Goal: Transaction & Acquisition: Purchase product/service

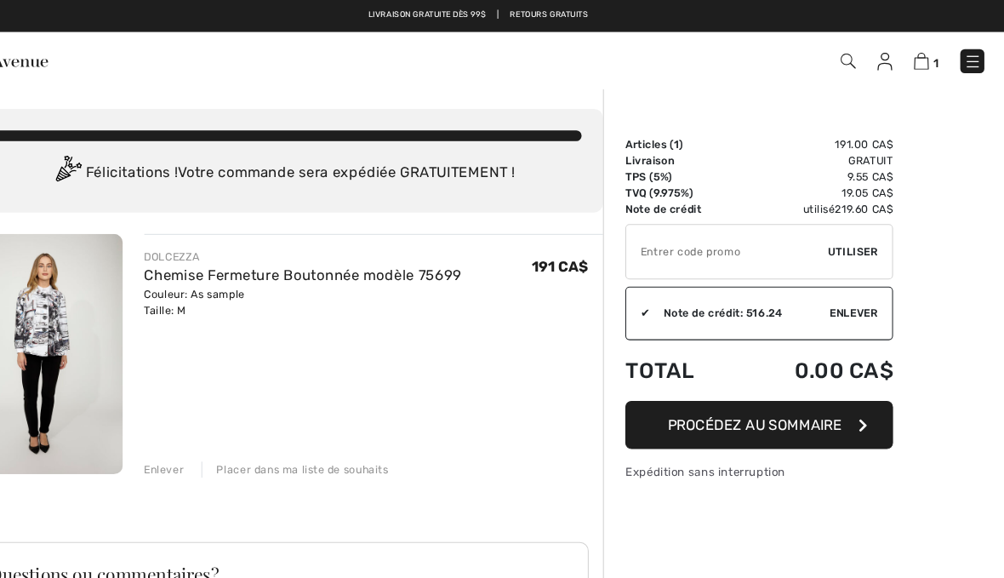
click at [965, 55] on img at bounding box center [973, 58] width 17 height 17
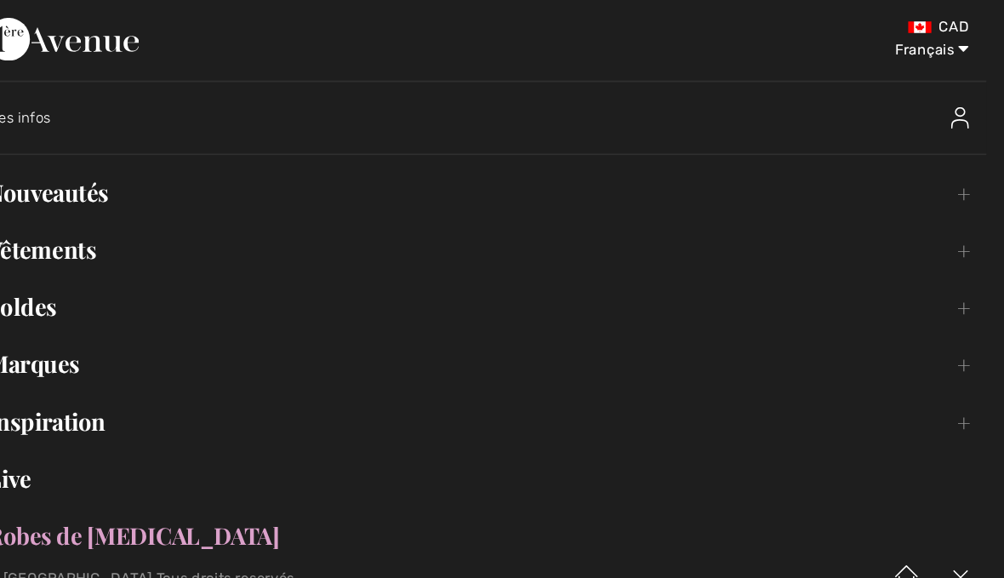
click at [95, 192] on link "Nouveautés Toggle submenu" at bounding box center [502, 183] width 970 height 37
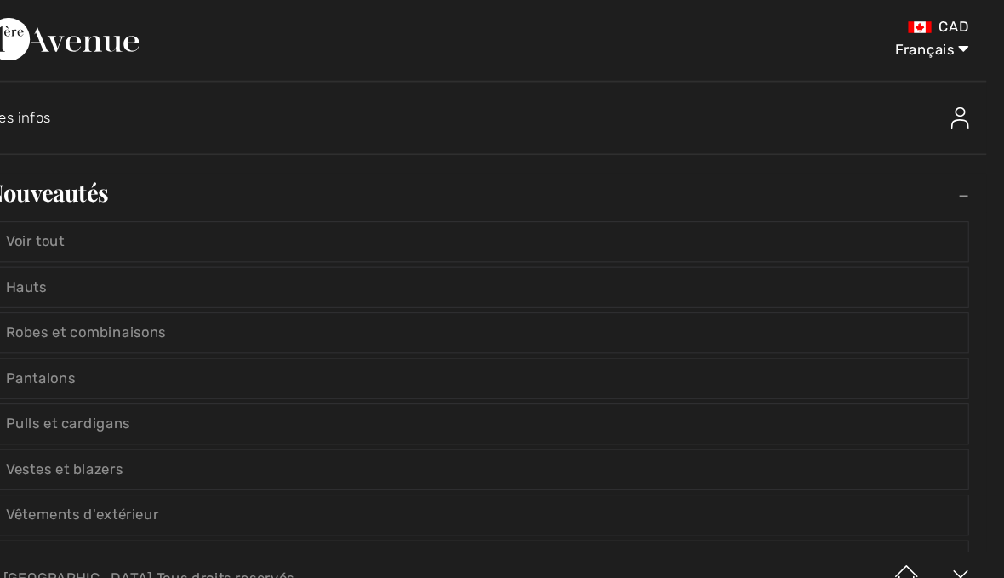
click at [71, 231] on link "Voir tout" at bounding box center [502, 230] width 934 height 37
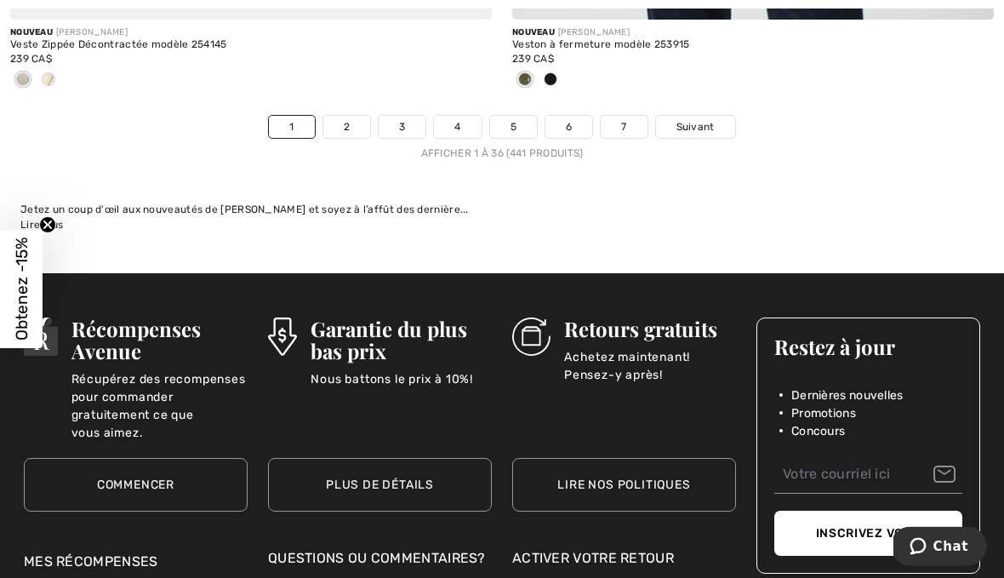
scroll to position [14810, 0]
click at [355, 116] on link "2" at bounding box center [346, 127] width 47 height 22
click at [350, 116] on link "2" at bounding box center [346, 127] width 47 height 22
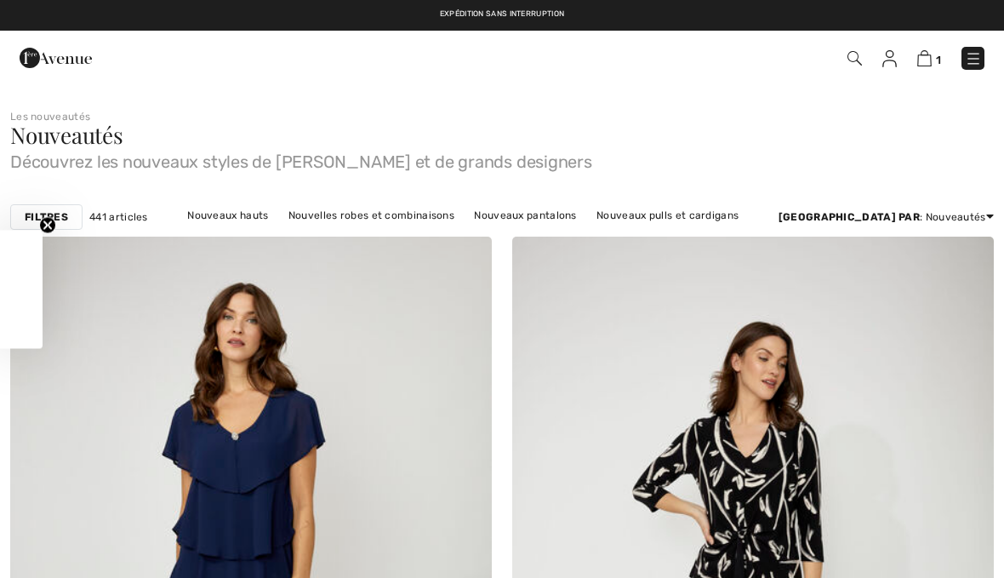
checkbox input "true"
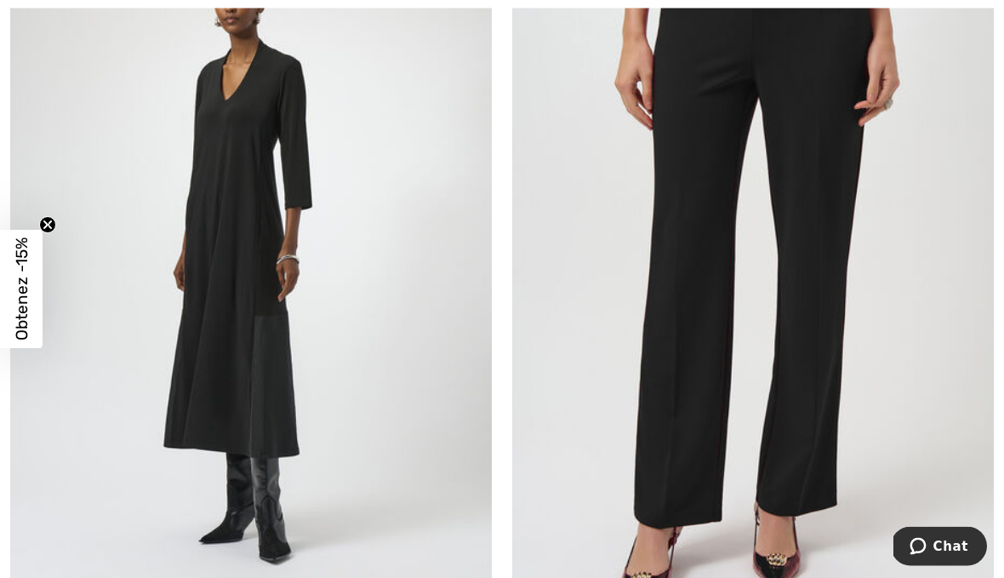
scroll to position [9237, 0]
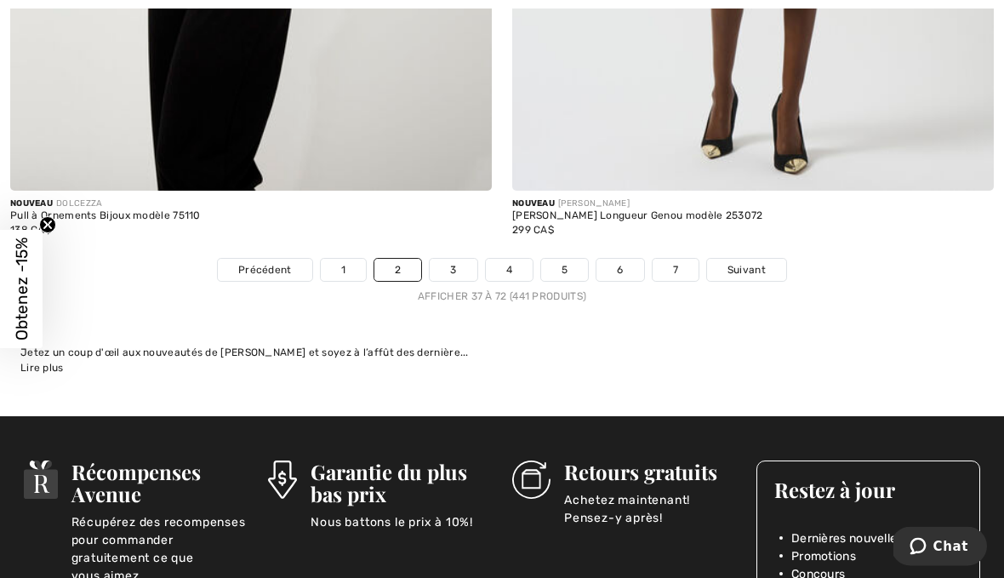
click at [472, 259] on link "3" at bounding box center [453, 270] width 47 height 22
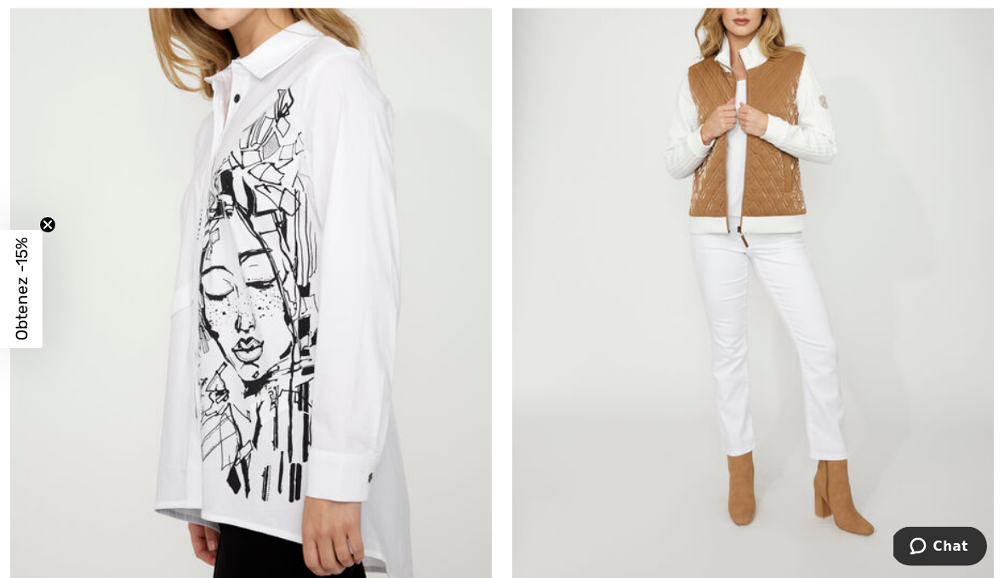
scroll to position [350, 0]
click at [370, 376] on img at bounding box center [250, 247] width 481 height 722
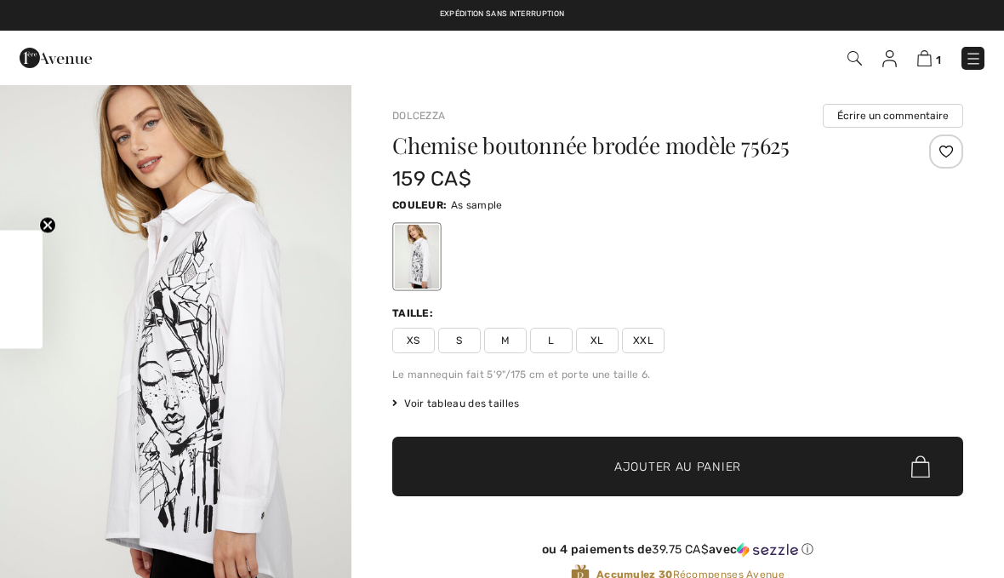
checkbox input "true"
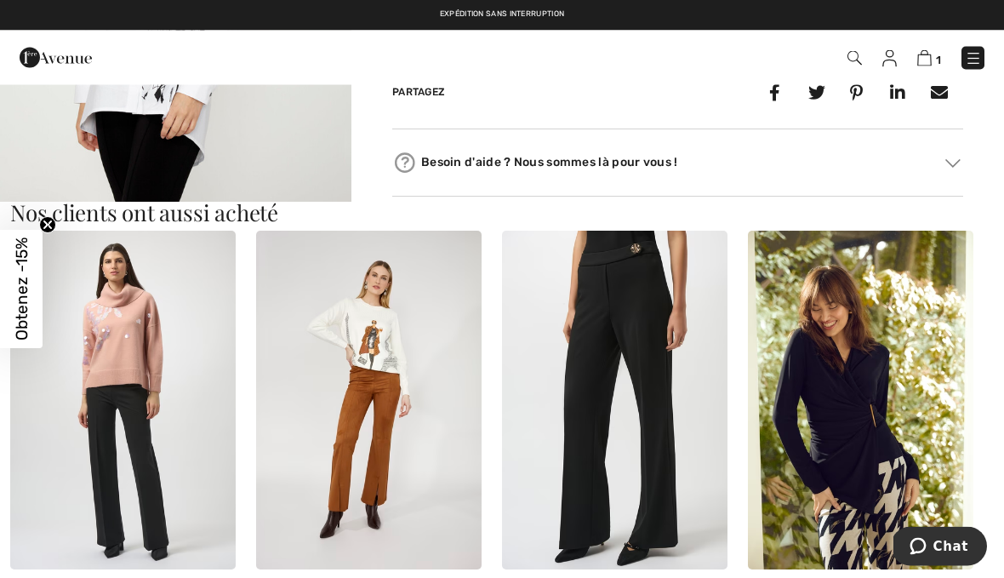
scroll to position [851, 0]
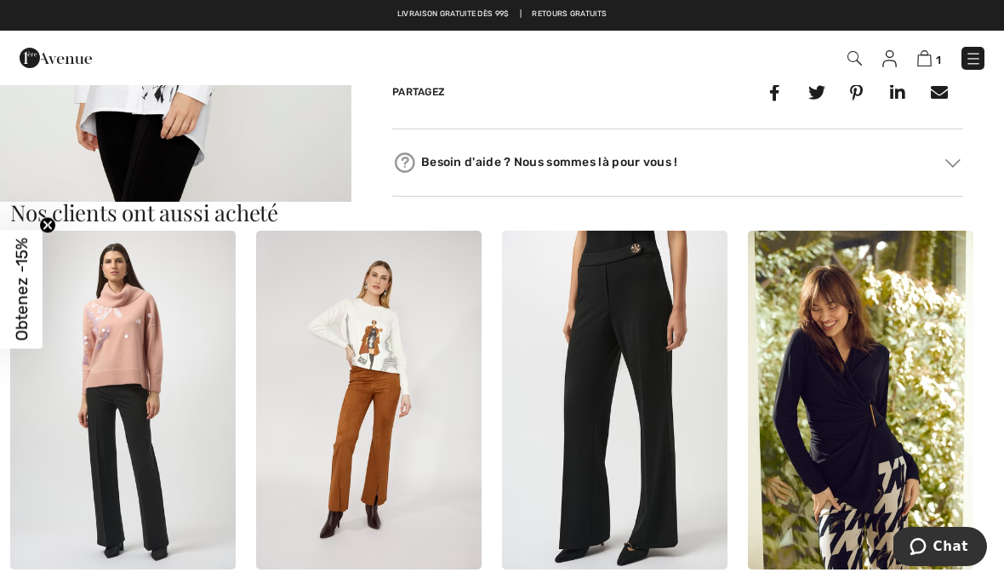
click at [866, 410] on img at bounding box center [860, 400] width 225 height 339
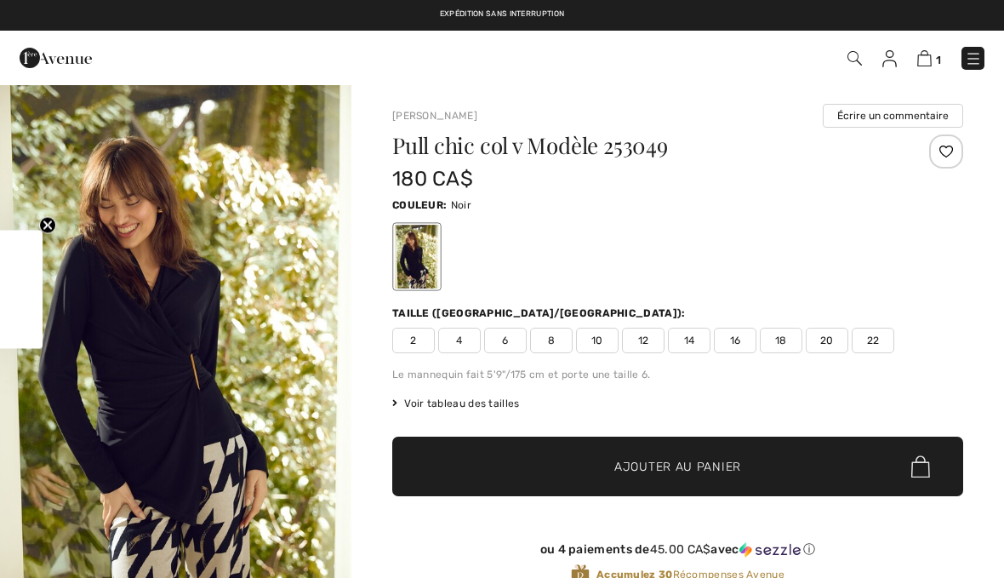
checkbox input "true"
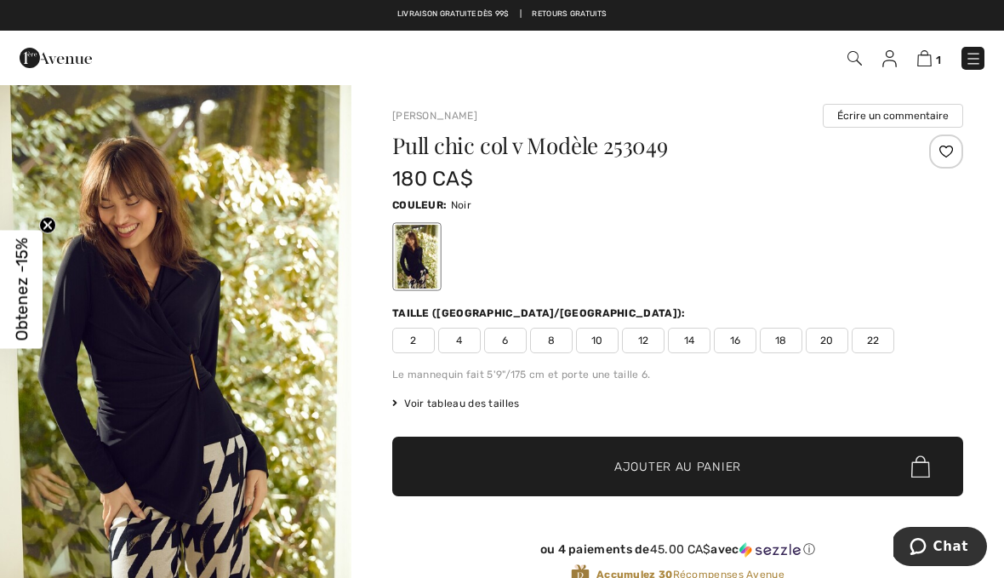
click at [977, 60] on img at bounding box center [973, 58] width 17 height 17
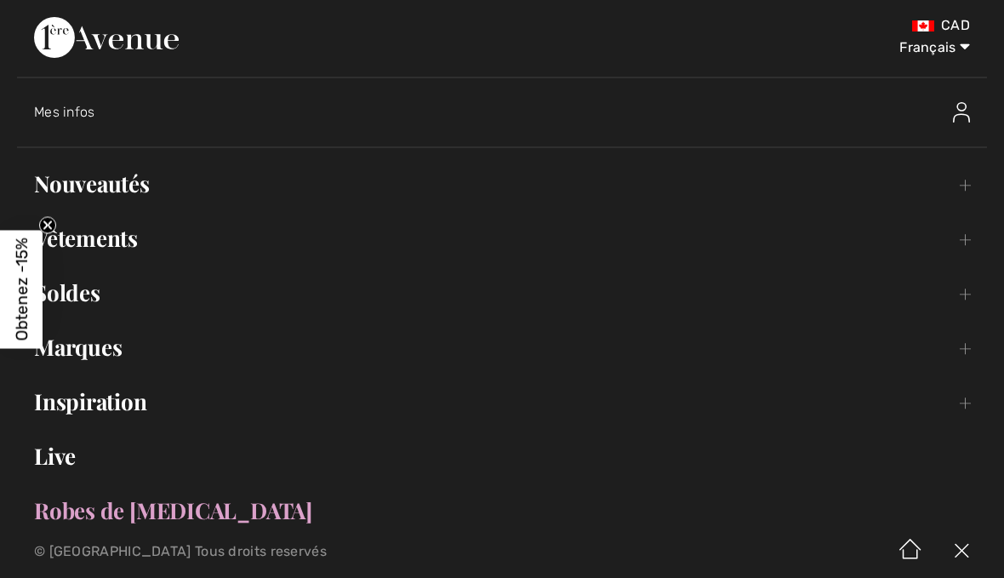
click at [125, 241] on link "Vêtements Toggle submenu" at bounding box center [502, 237] width 970 height 37
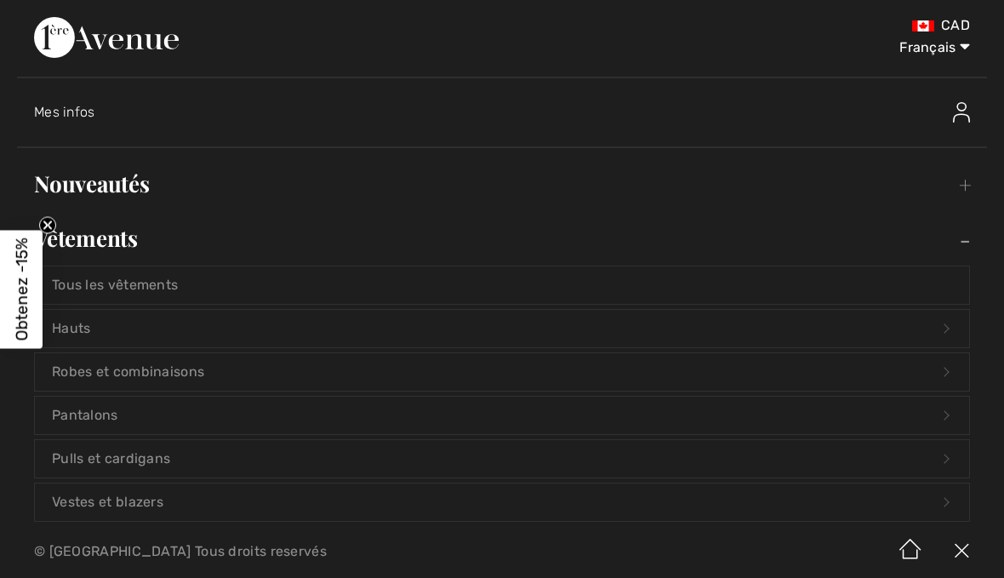
click at [168, 466] on link "Pulls et cardigans Open submenu" at bounding box center [502, 458] width 934 height 37
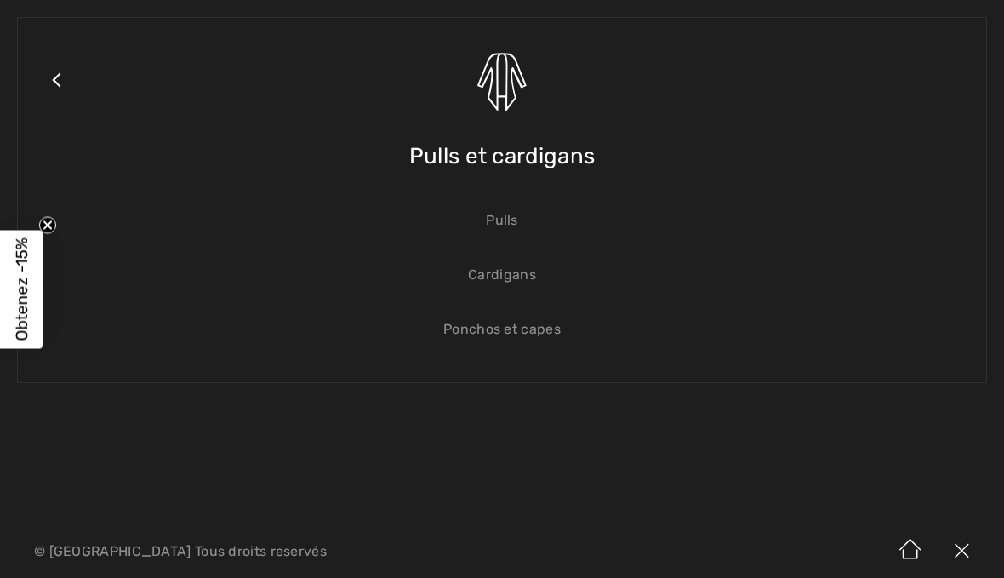
click at [519, 227] on link "Pulls" at bounding box center [502, 220] width 934 height 37
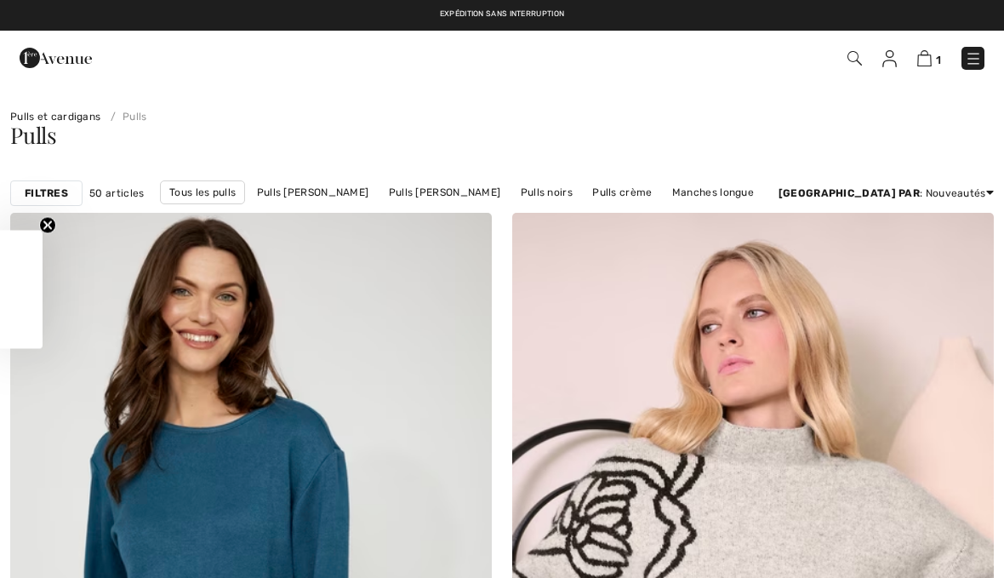
checkbox input "true"
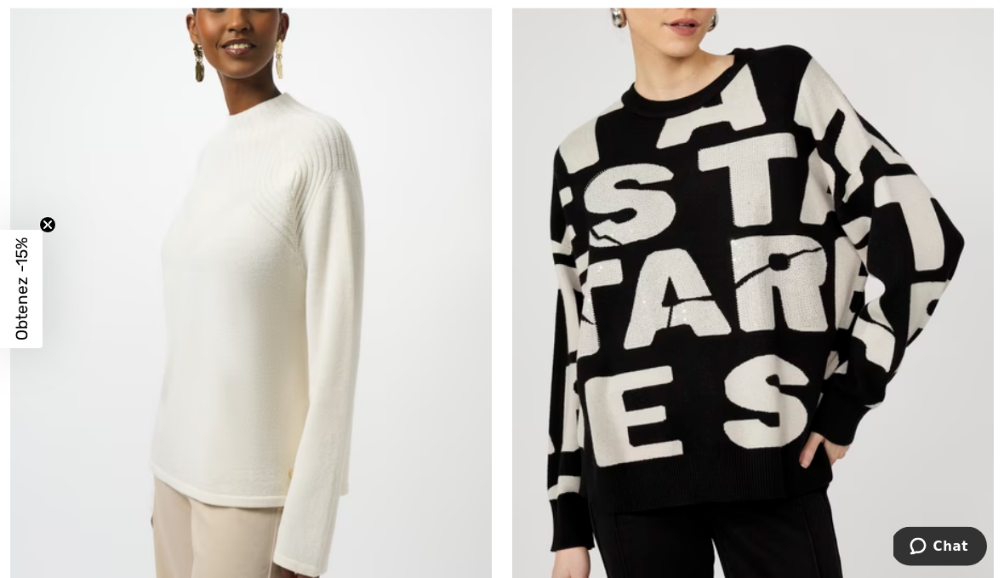
scroll to position [1881, 0]
click at [783, 393] on img at bounding box center [752, 272] width 481 height 722
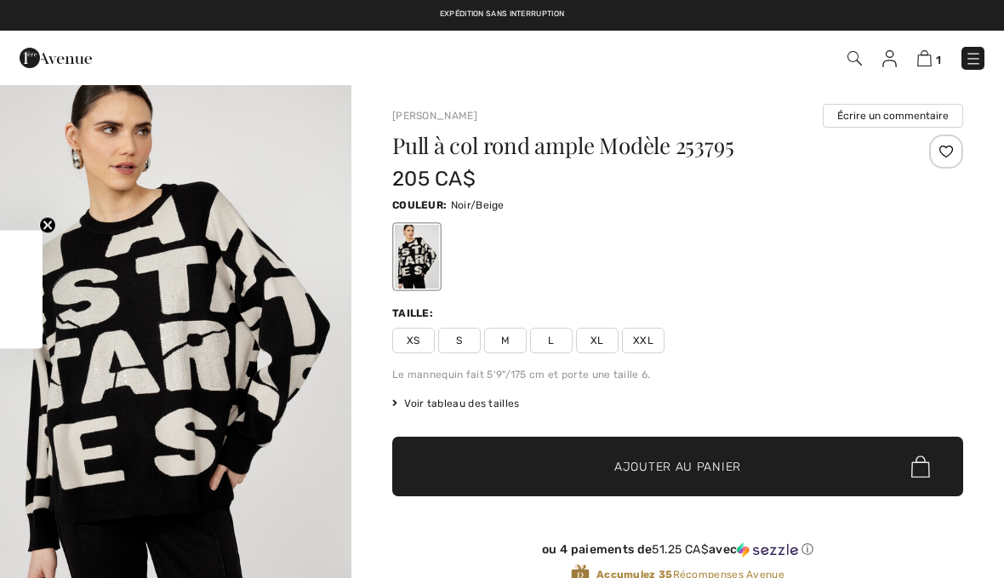
checkbox input "true"
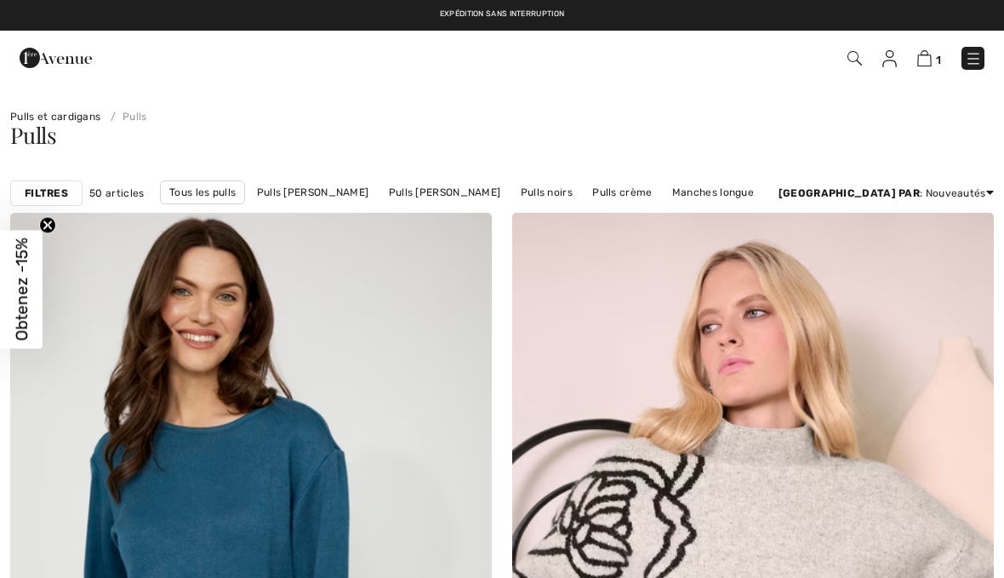
scroll to position [1985, 0]
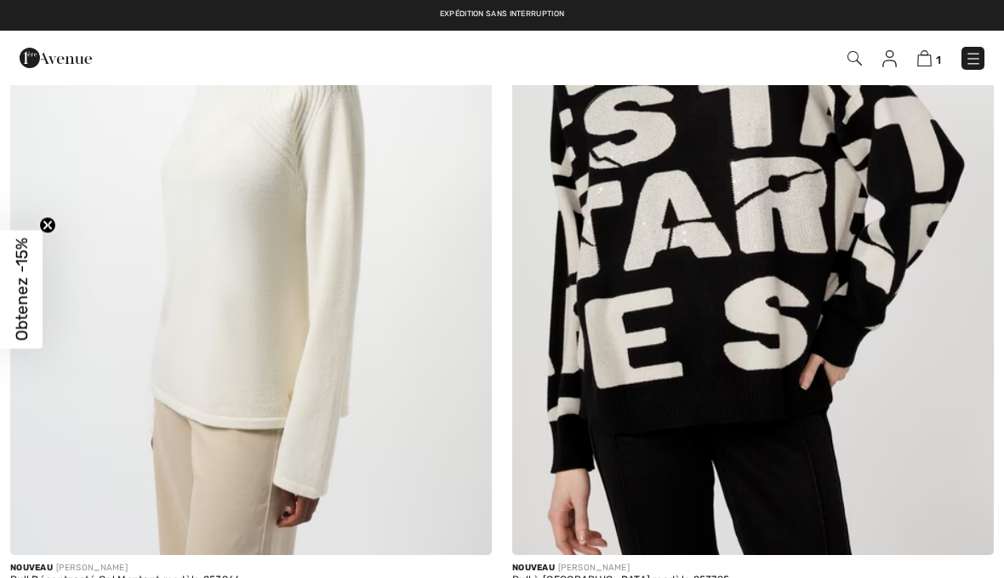
checkbox input "true"
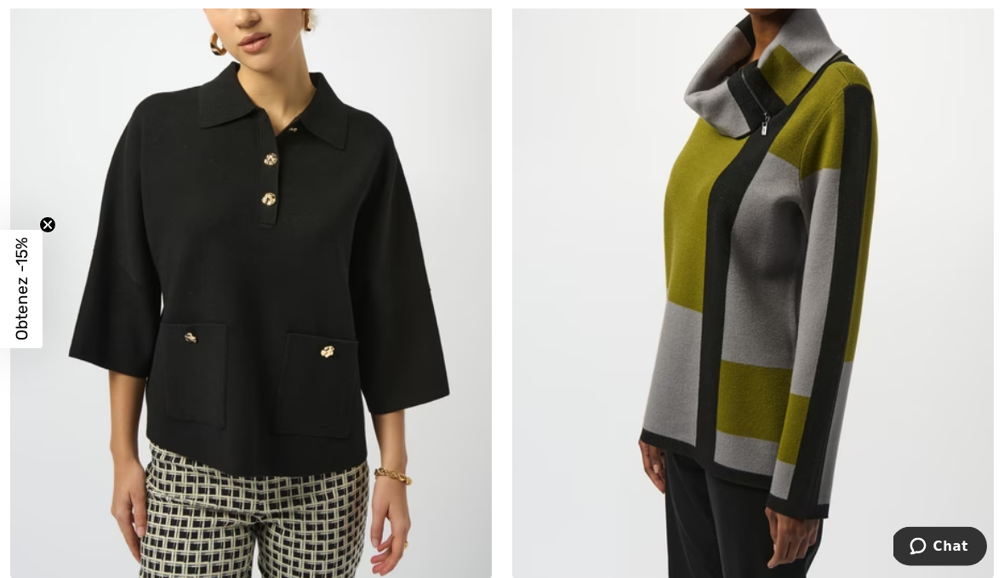
scroll to position [5413, 0]
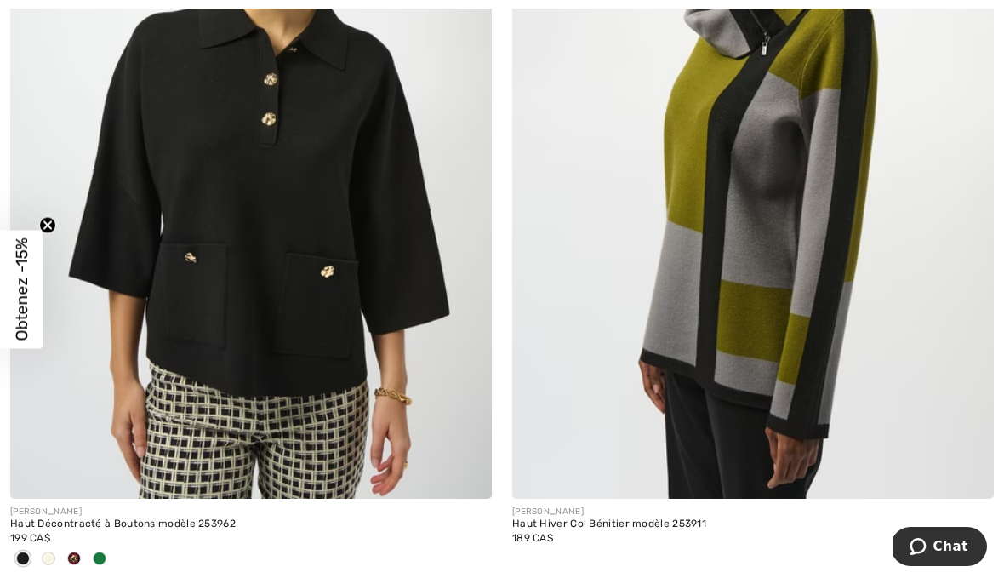
click at [308, 327] on img at bounding box center [250, 137] width 481 height 722
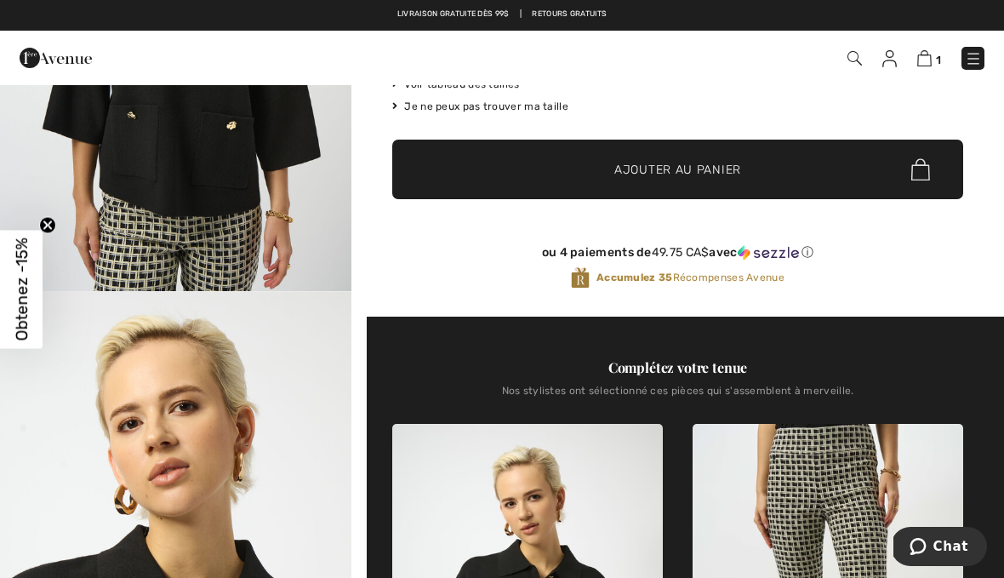
scroll to position [305, 0]
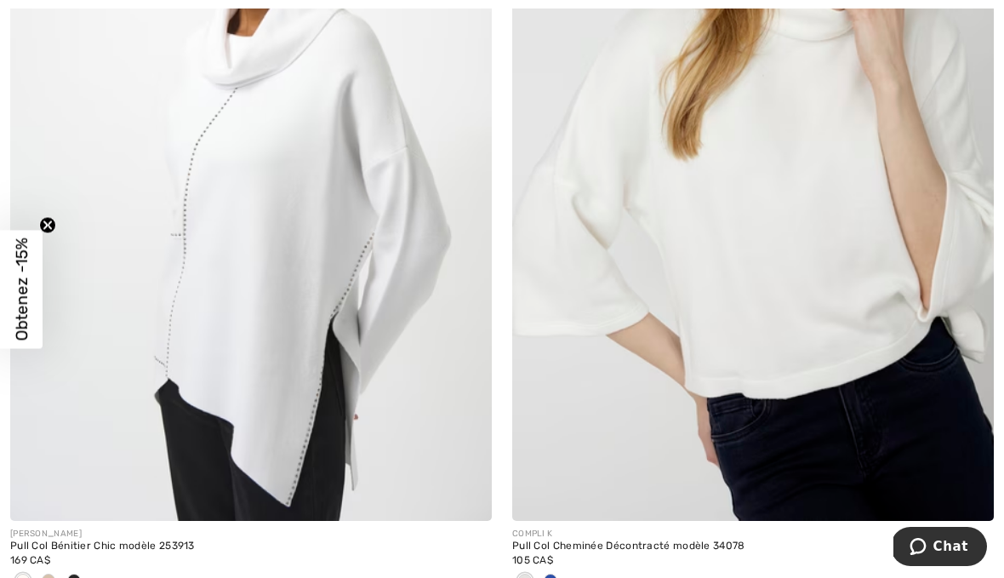
scroll to position [6251, 0]
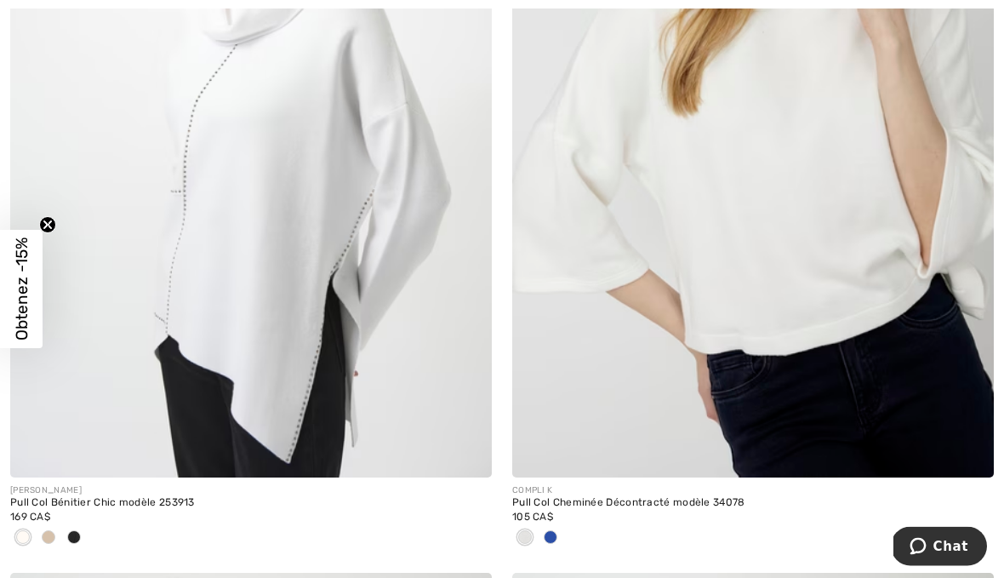
click at [563, 527] on div at bounding box center [752, 539] width 481 height 28
click at [544, 542] on div at bounding box center [551, 538] width 26 height 28
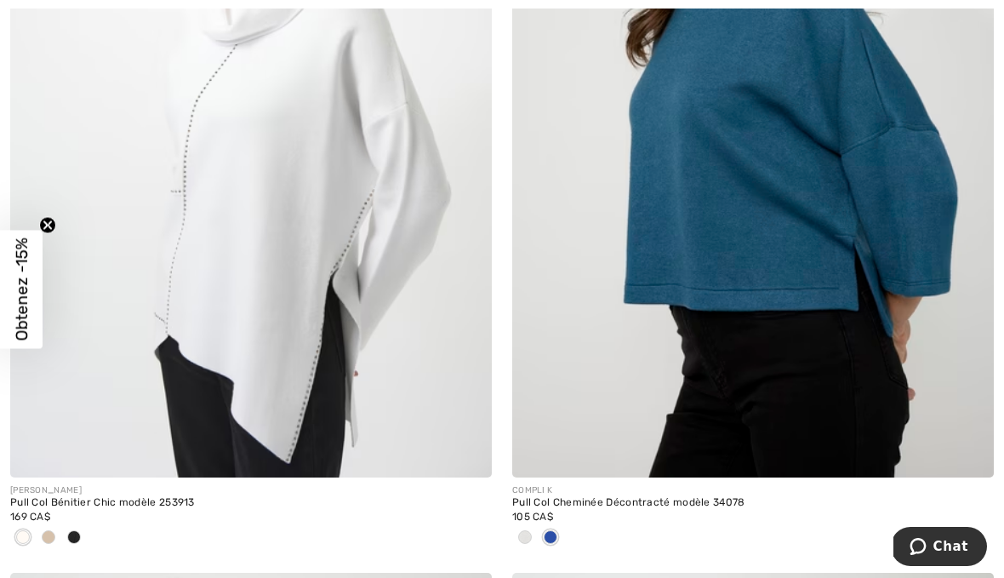
click at [560, 537] on div at bounding box center [551, 538] width 26 height 28
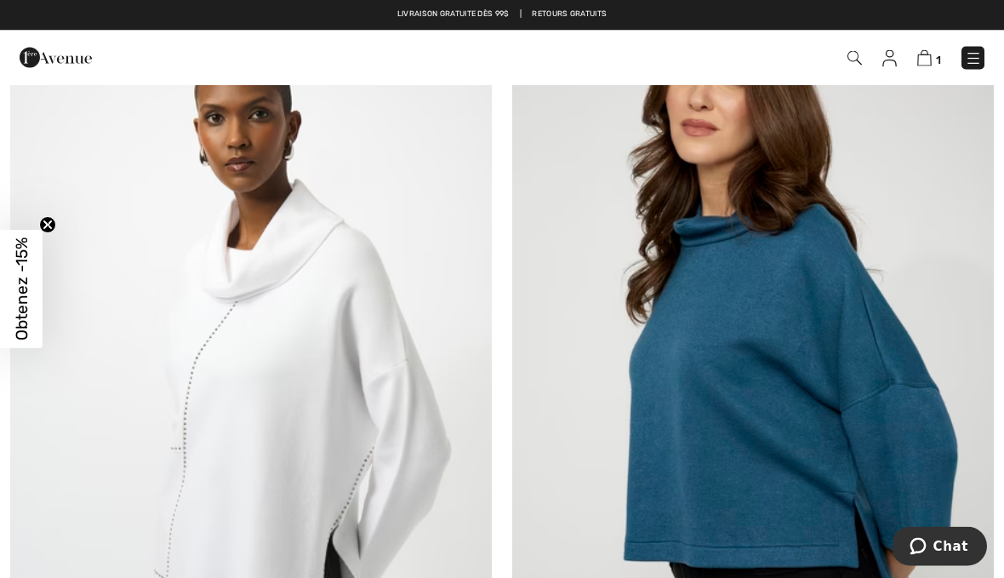
scroll to position [5976, 0]
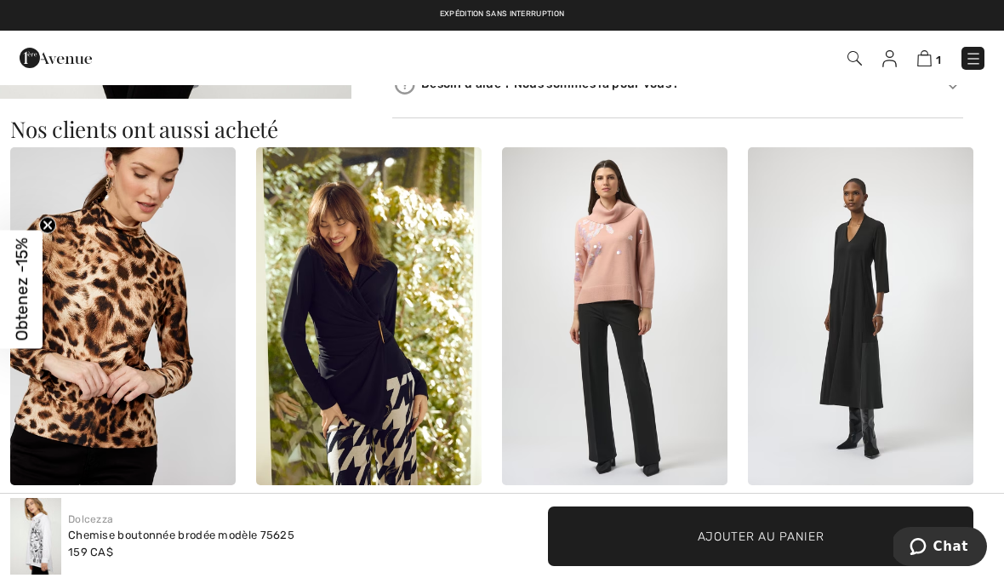
click at [975, 65] on img at bounding box center [973, 58] width 17 height 17
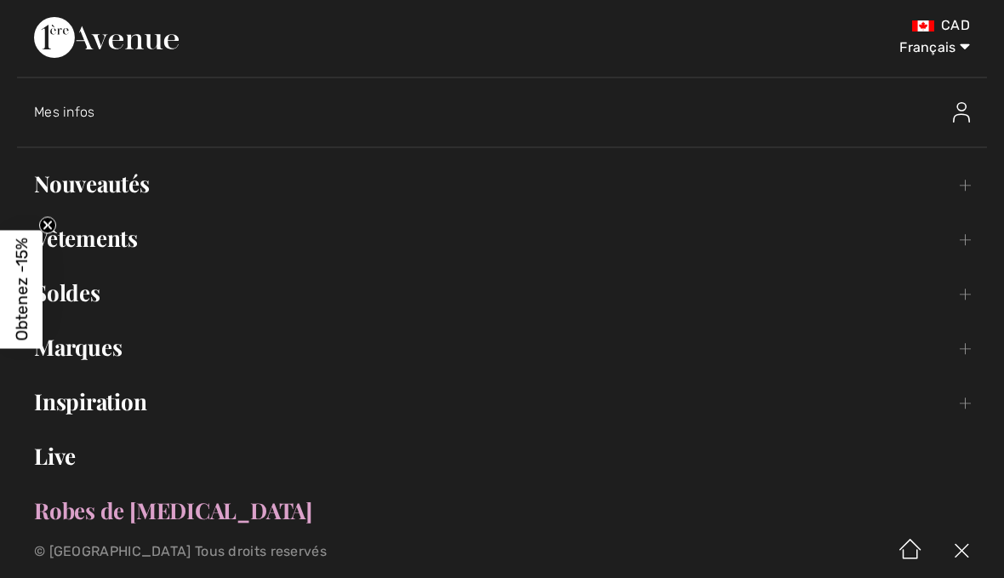
click at [126, 244] on link "Vêtements Toggle submenu" at bounding box center [502, 237] width 970 height 37
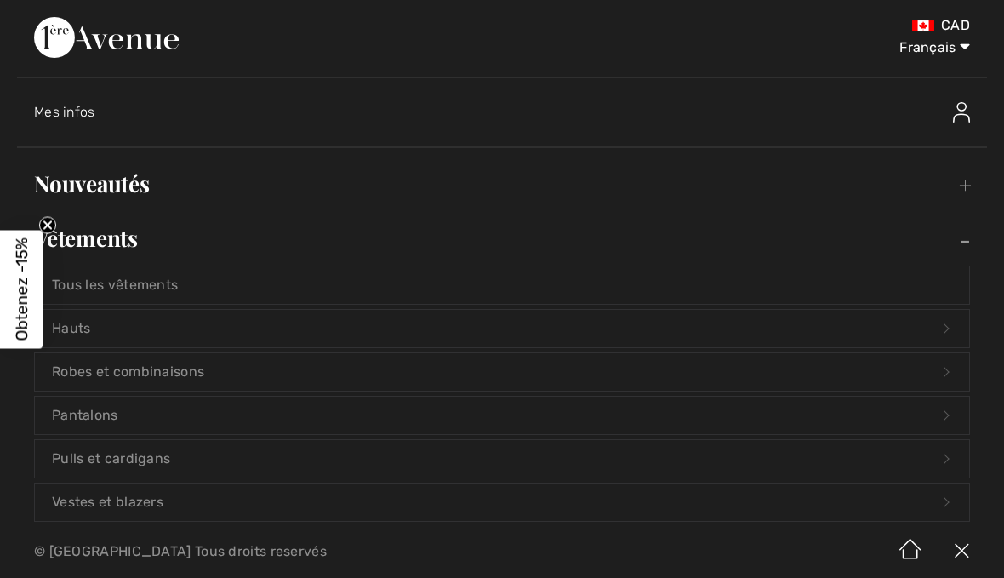
click at [163, 454] on link "Pulls et cardigans Open submenu" at bounding box center [502, 458] width 934 height 37
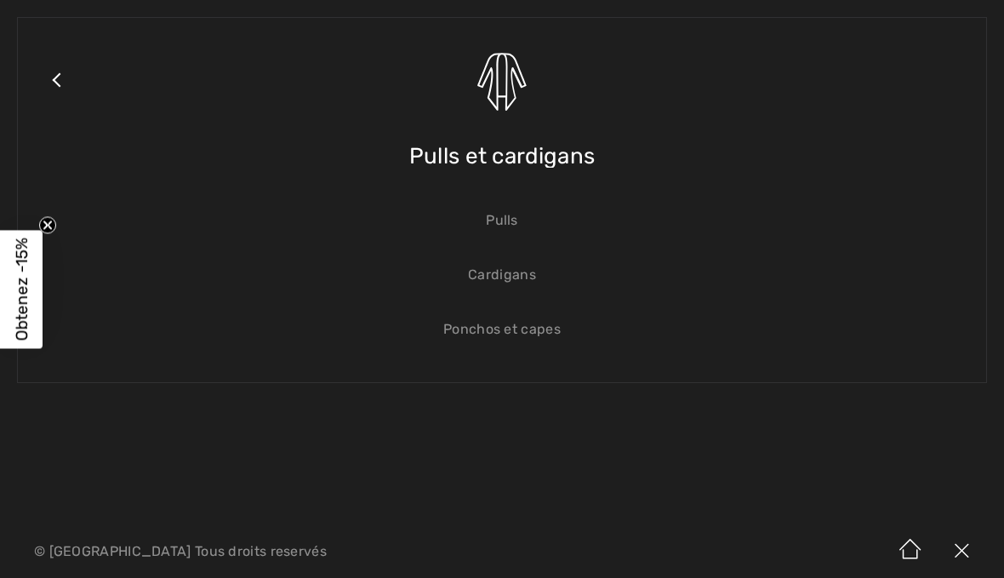
click at [513, 233] on link "Pulls" at bounding box center [502, 220] width 934 height 37
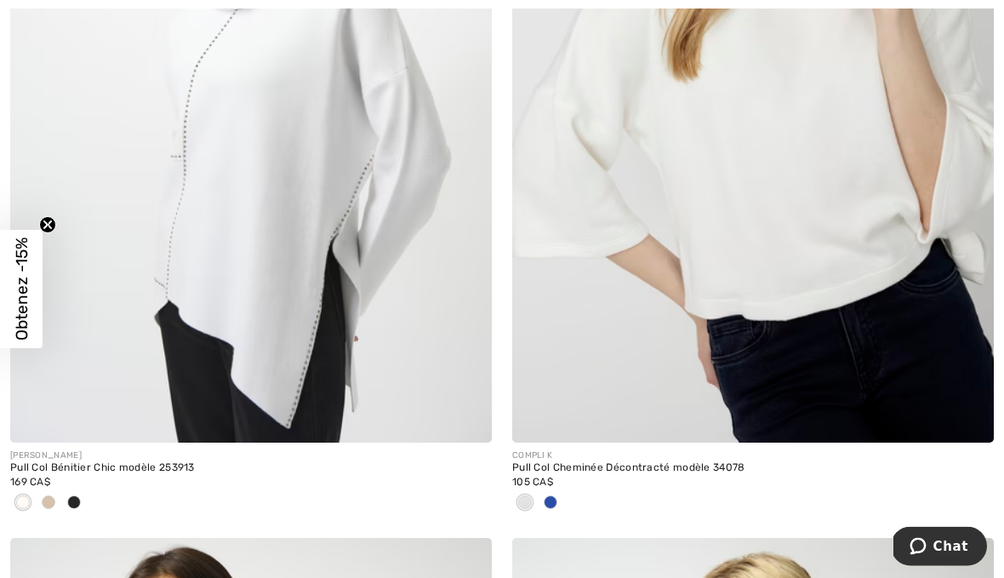
scroll to position [6286, 0]
click at [60, 495] on div at bounding box center [49, 503] width 26 height 28
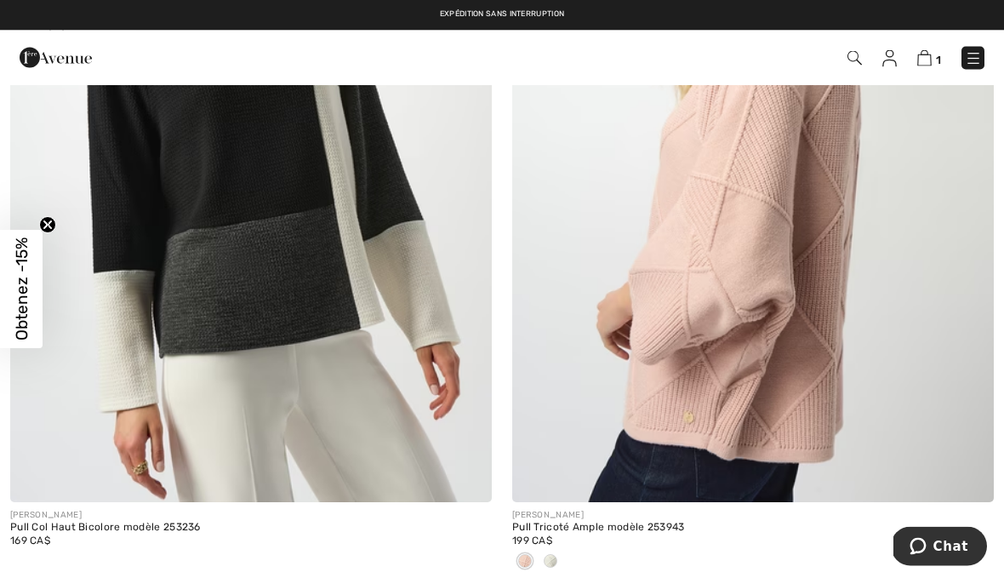
scroll to position [7044, 0]
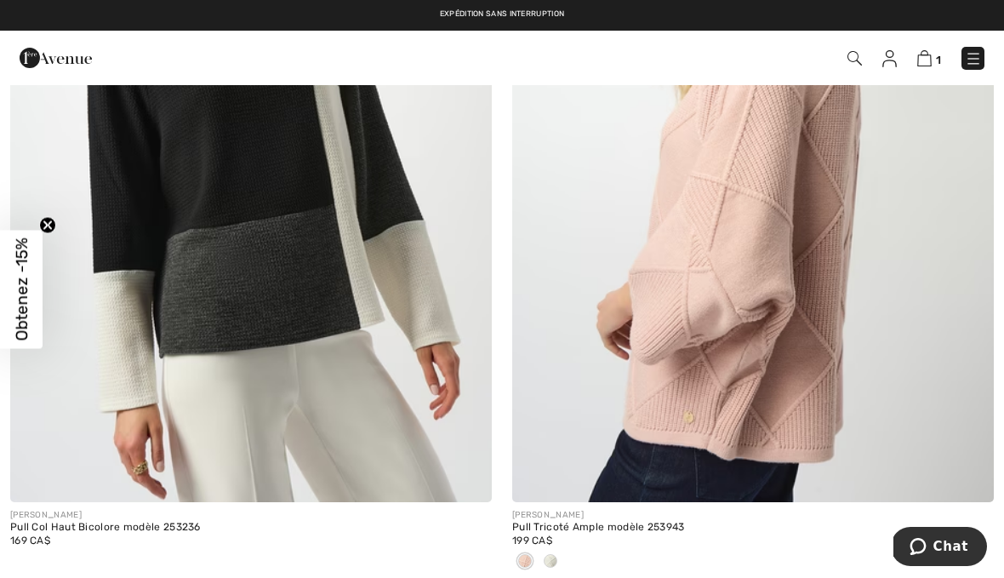
click at [333, 265] on img at bounding box center [250, 141] width 481 height 722
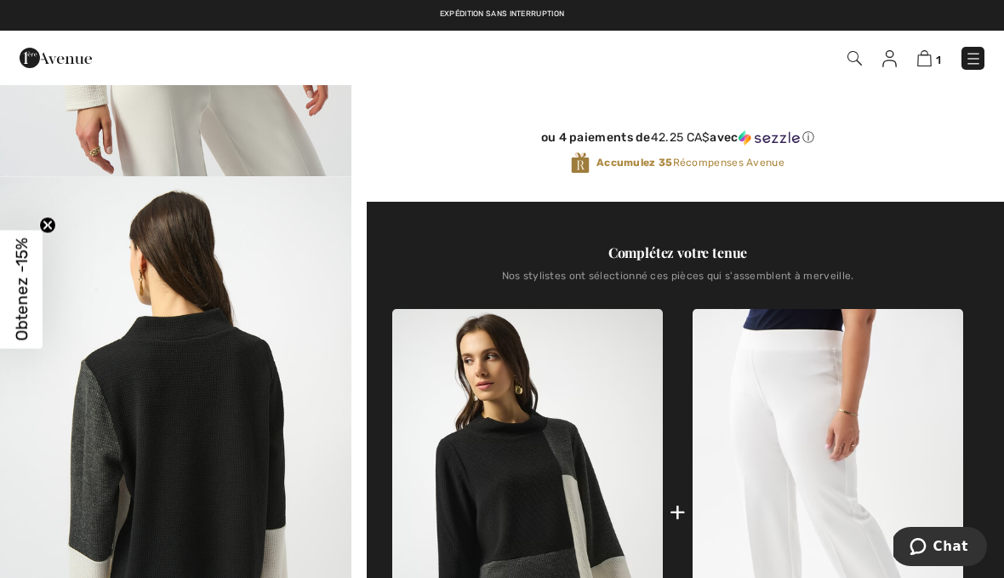
scroll to position [413, 0]
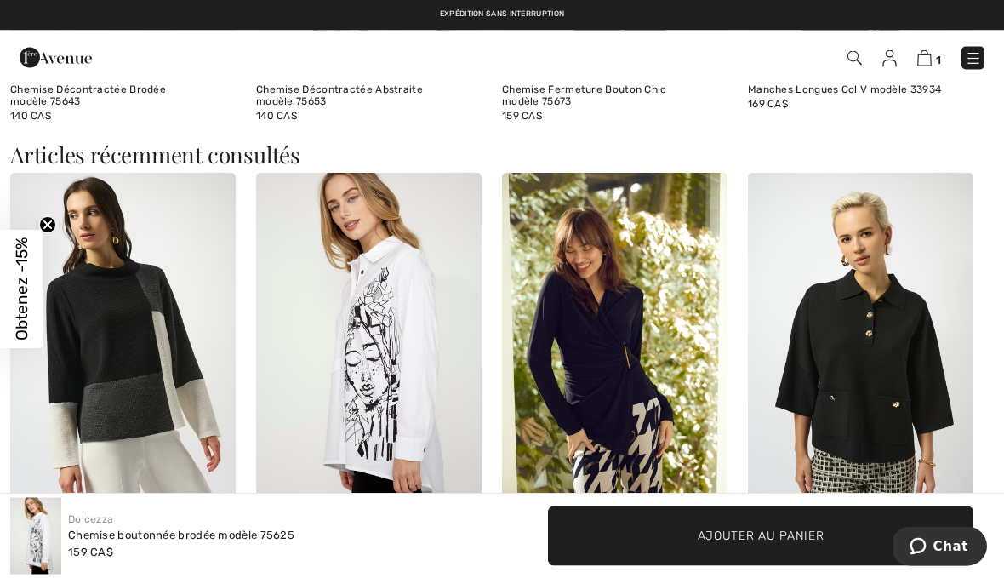
scroll to position [1822, 0]
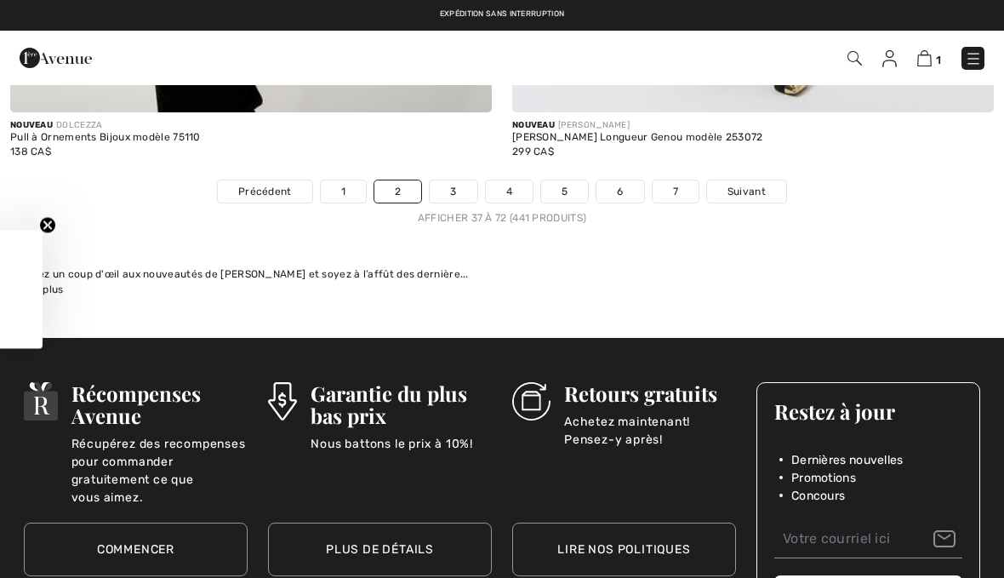
checkbox input "true"
click at [464, 186] on link "3" at bounding box center [453, 191] width 47 height 22
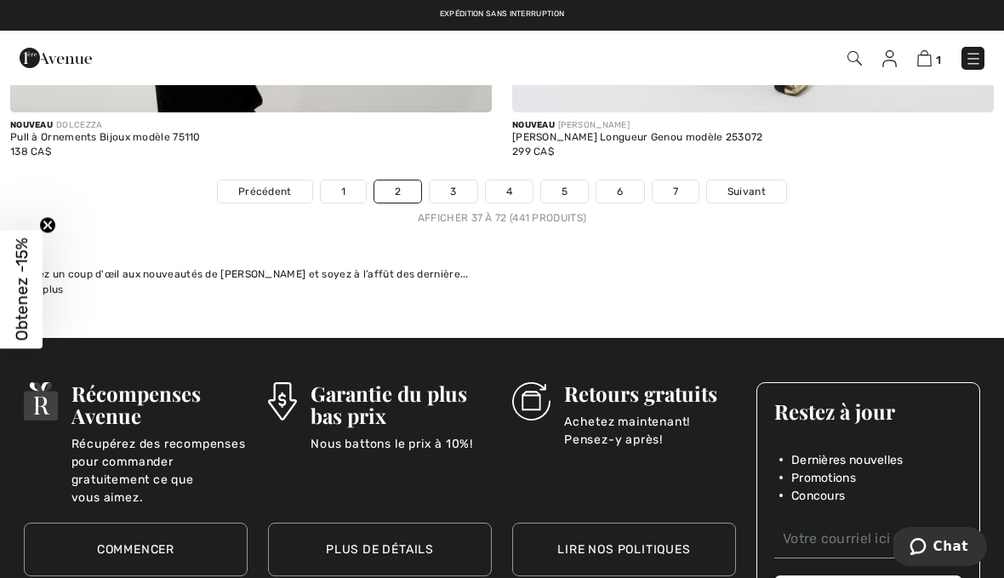
click at [460, 180] on link "3" at bounding box center [453, 191] width 47 height 22
click at [465, 180] on link "3" at bounding box center [453, 191] width 47 height 22
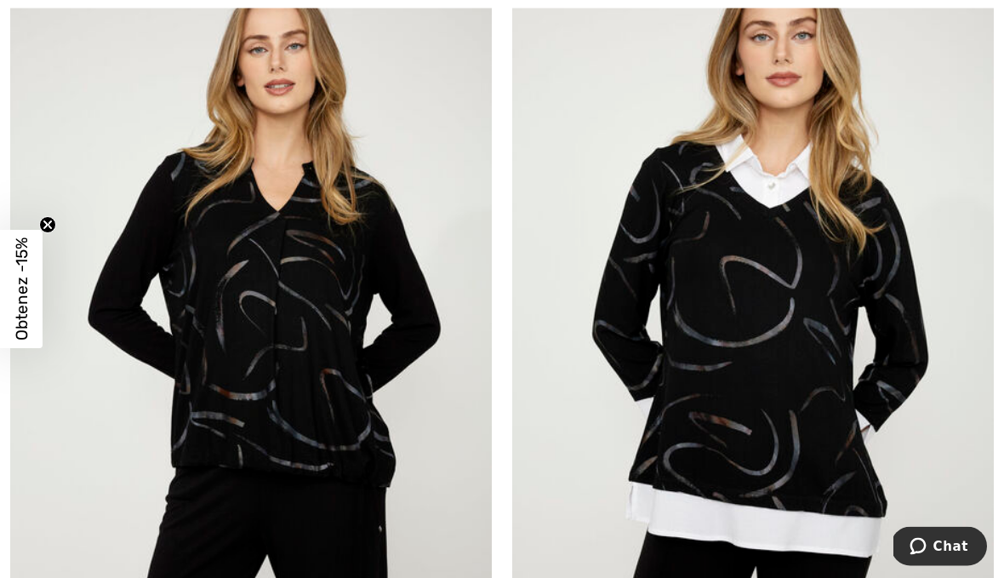
scroll to position [2659, 0]
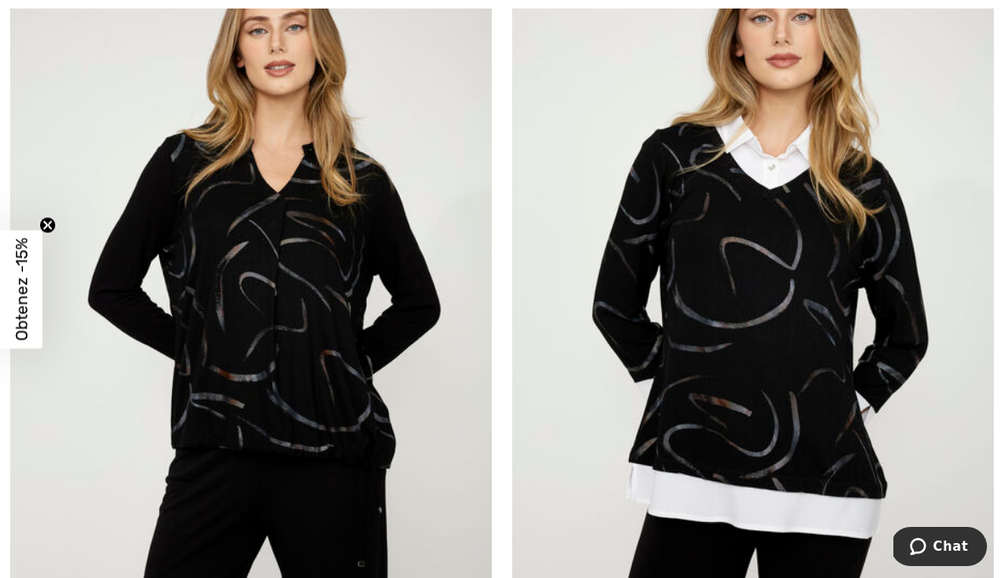
click at [813, 404] on img at bounding box center [752, 306] width 481 height 722
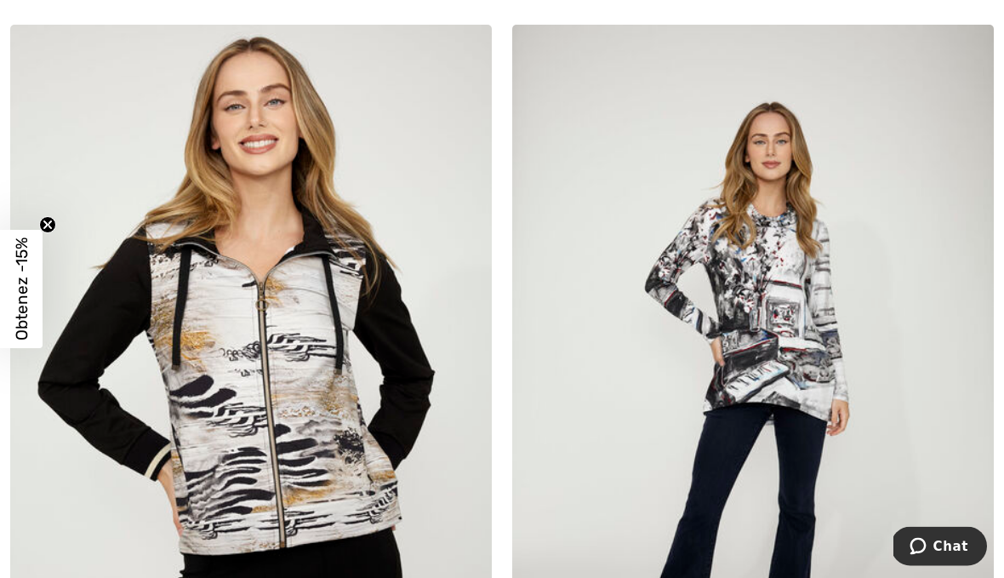
scroll to position [13942, 0]
click at [811, 339] on img at bounding box center [752, 386] width 481 height 722
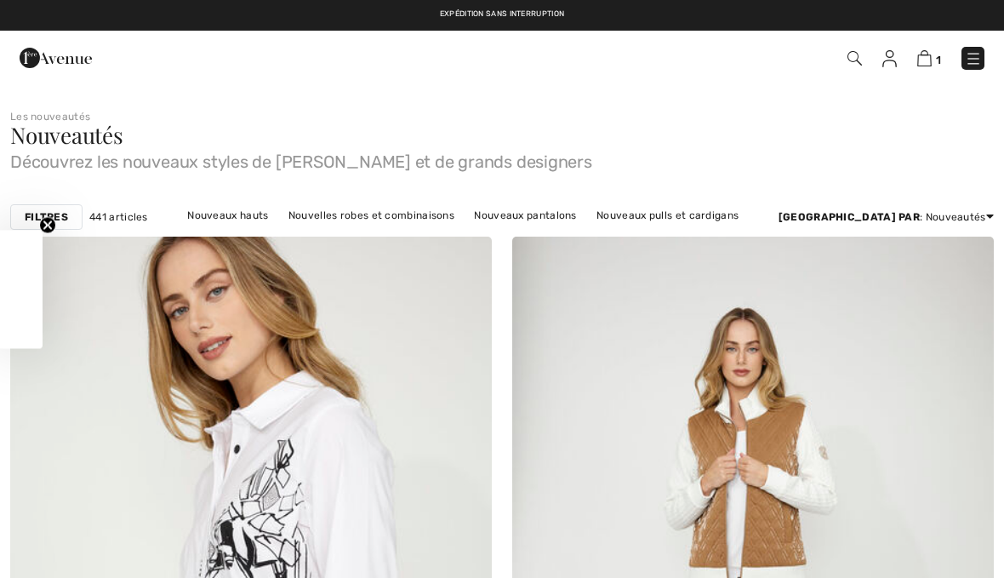
checkbox input "true"
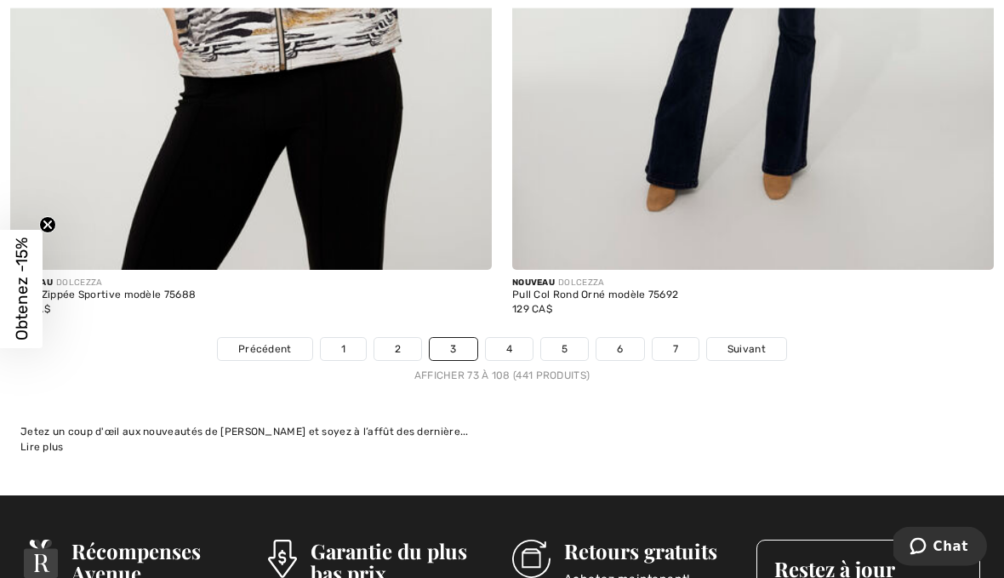
scroll to position [14458, 0]
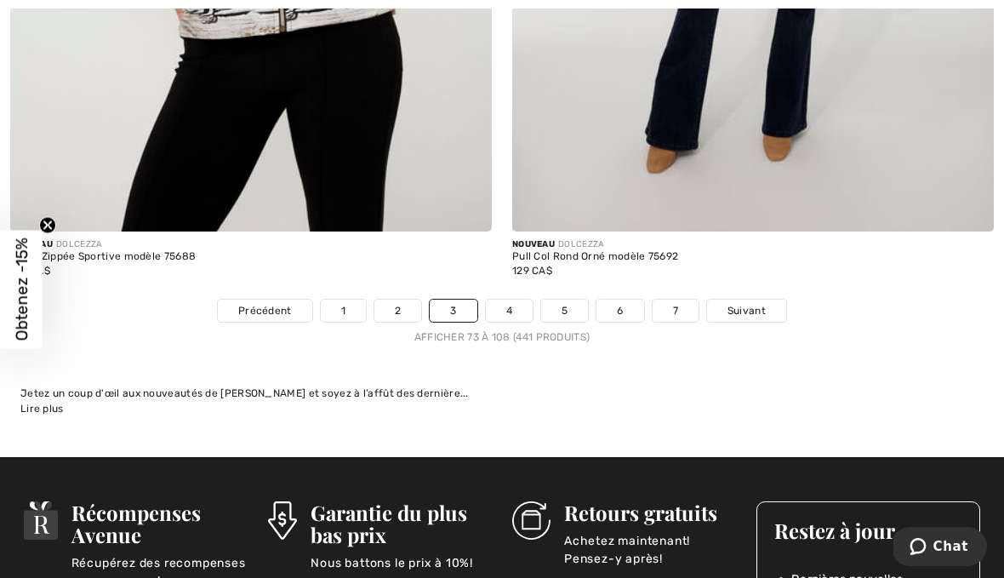
click at [521, 299] on link "4" at bounding box center [509, 310] width 47 height 22
click at [517, 299] on link "4" at bounding box center [509, 310] width 47 height 22
click at [518, 299] on link "4" at bounding box center [509, 310] width 47 height 22
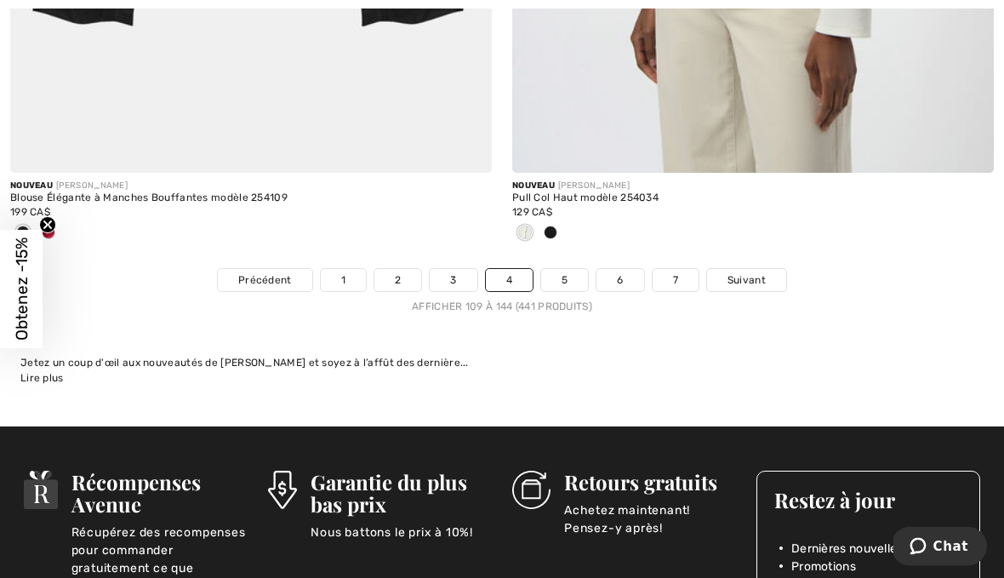
scroll to position [14702, 0]
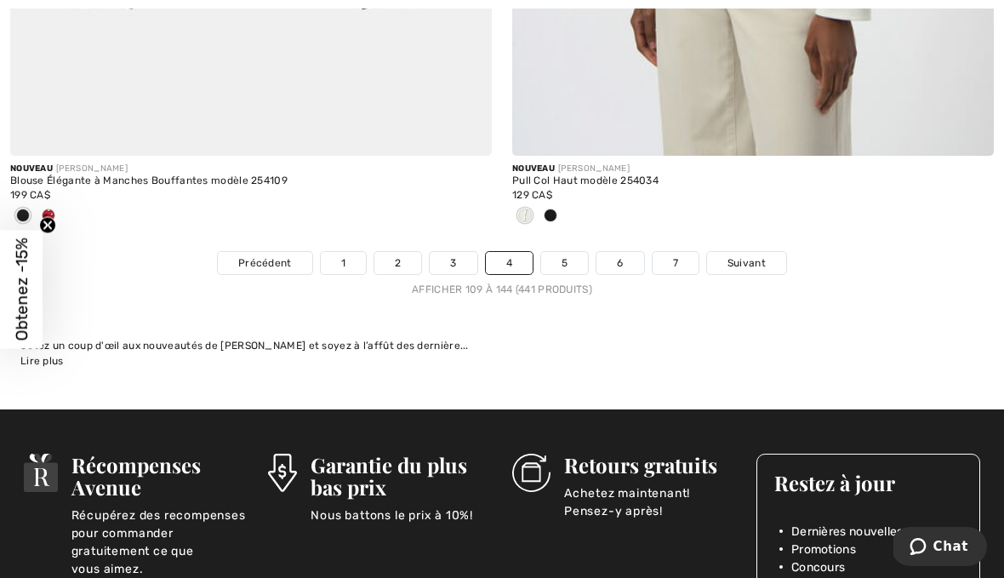
click at [577, 252] on link "5" at bounding box center [564, 263] width 47 height 22
click at [578, 252] on link "5" at bounding box center [564, 263] width 47 height 22
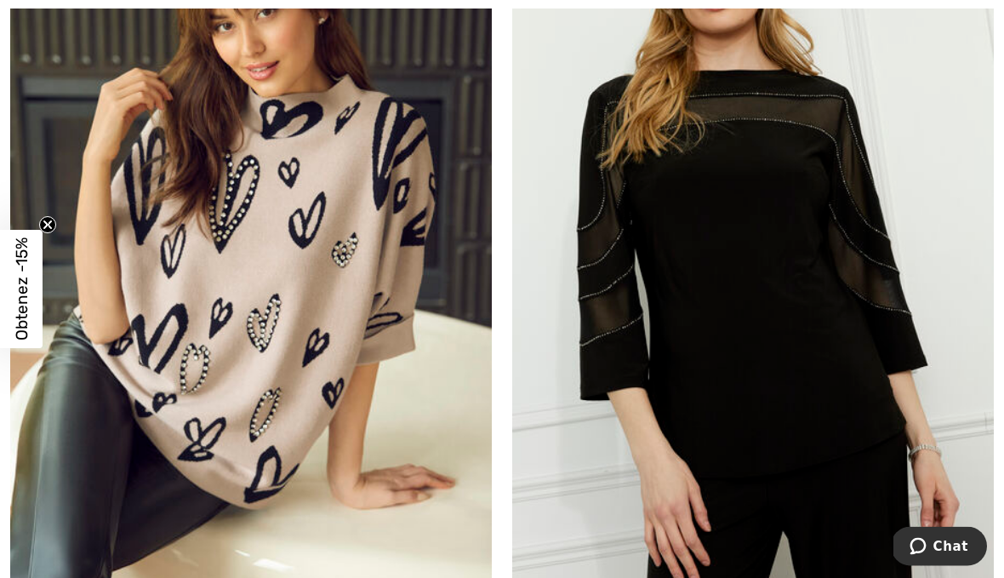
scroll to position [11106, 0]
click at [324, 309] on img at bounding box center [250, 233] width 481 height 722
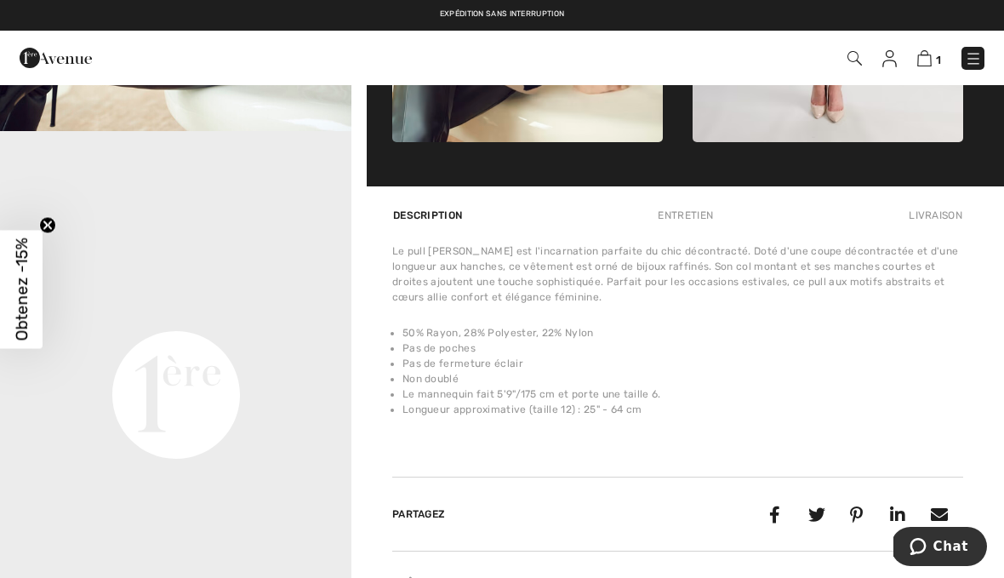
scroll to position [1026, 0]
